Goal: Check status: Check status

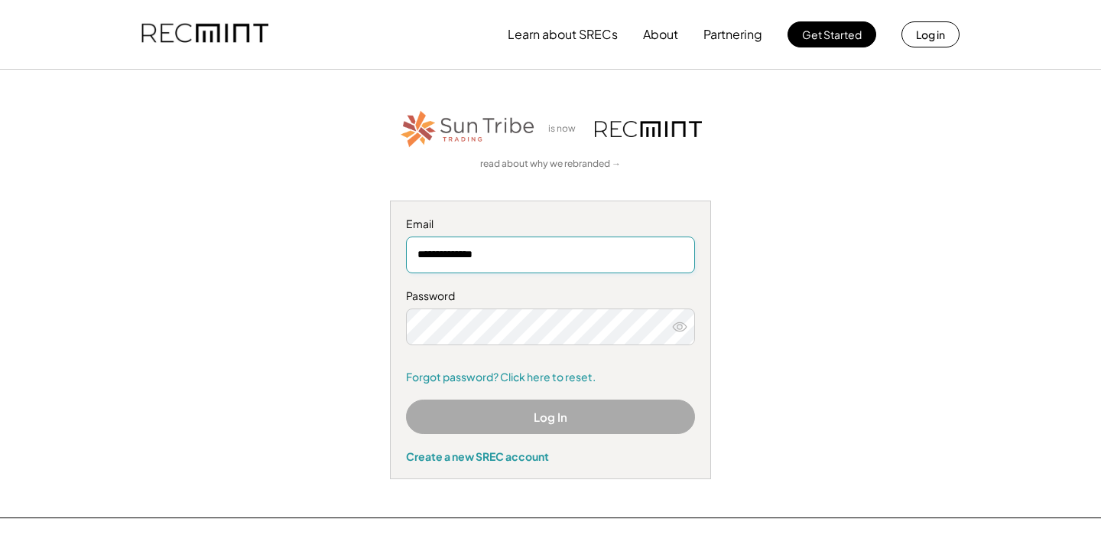
click at [535, 413] on button "Log In" at bounding box center [550, 416] width 289 height 34
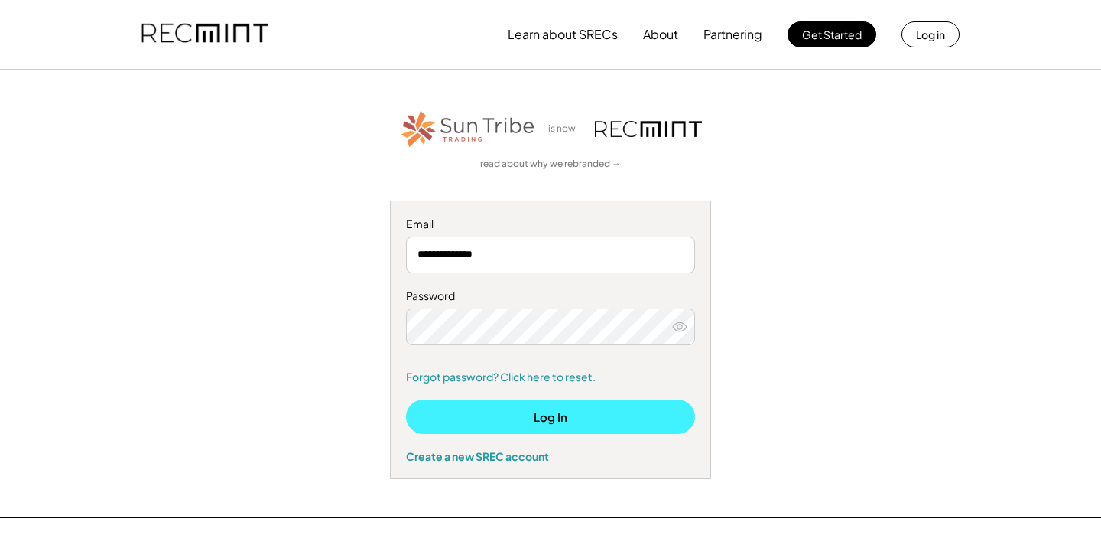
click at [507, 414] on button "Log In" at bounding box center [550, 416] width 289 height 34
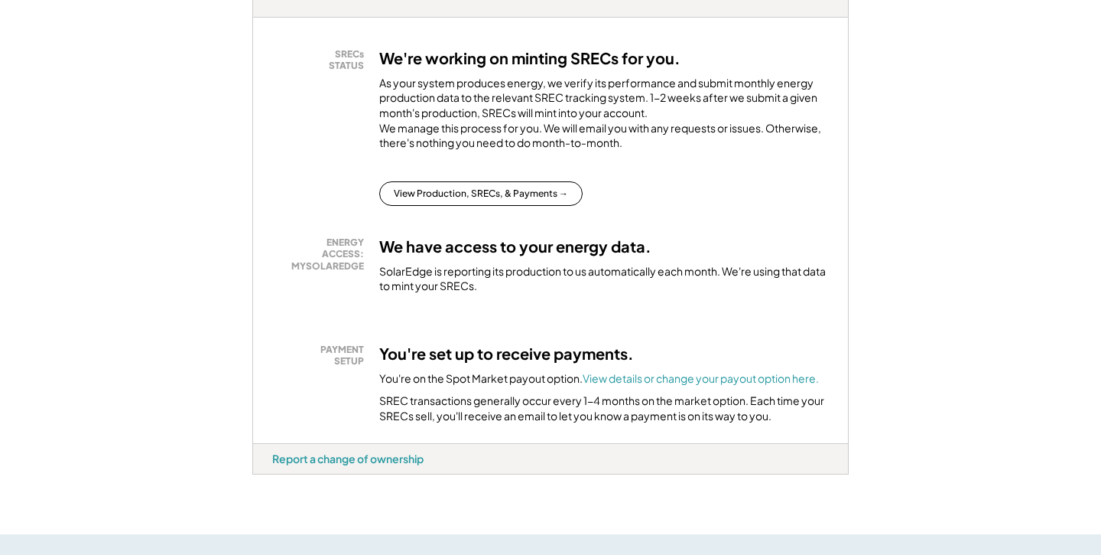
scroll to position [291, 0]
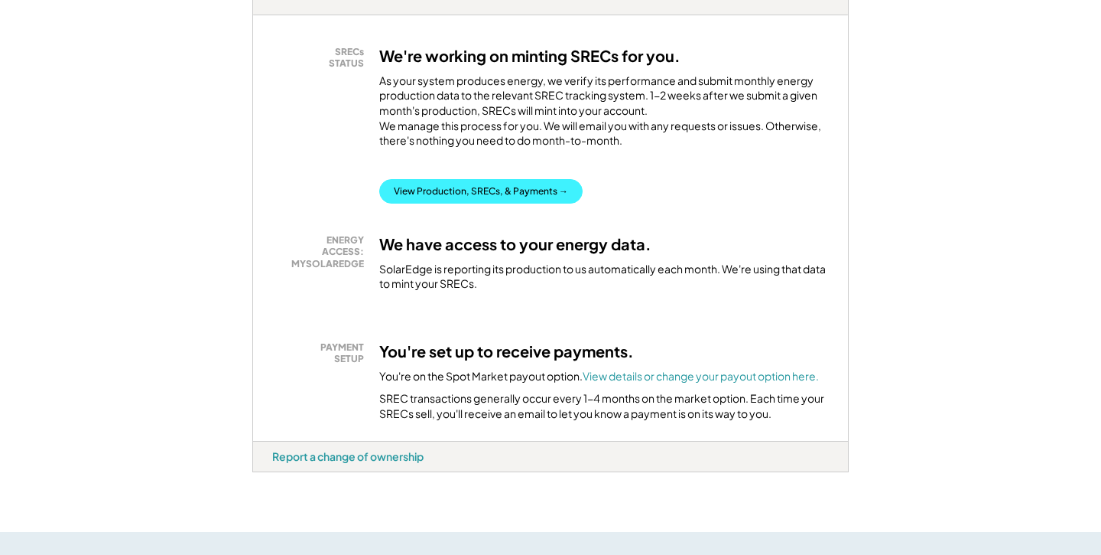
click at [507, 195] on button "View Production, SRECs, & Payments →" at bounding box center [480, 191] width 203 height 24
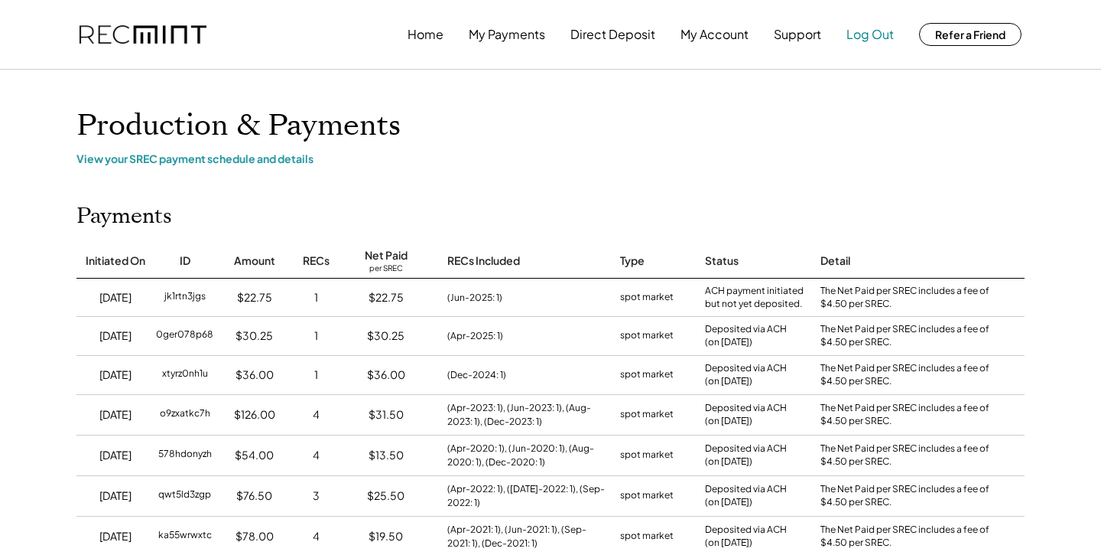
click at [861, 34] on button "Log Out" at bounding box center [870, 34] width 47 height 31
